Goal: Unclear

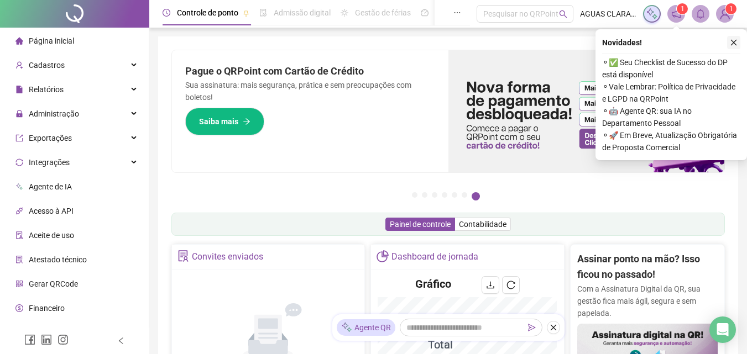
click at [734, 44] on icon "close" at bounding box center [733, 43] width 8 height 8
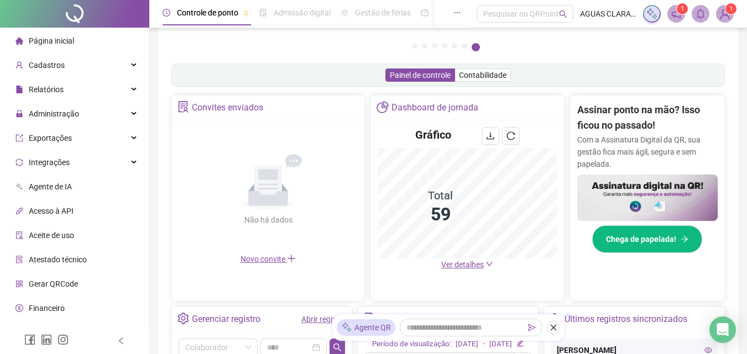
scroll to position [221, 0]
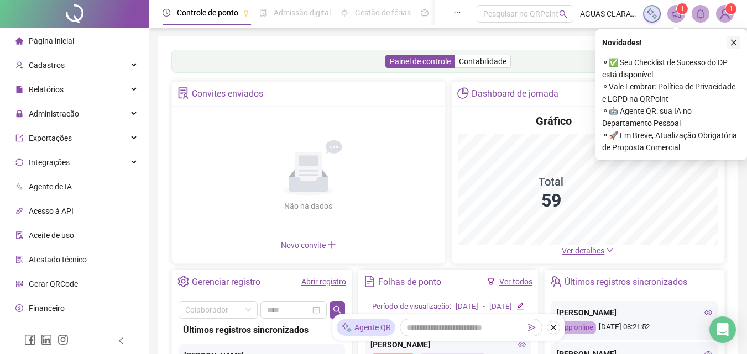
click at [731, 40] on icon "close" at bounding box center [733, 43] width 8 height 8
